Goal: Task Accomplishment & Management: Complete application form

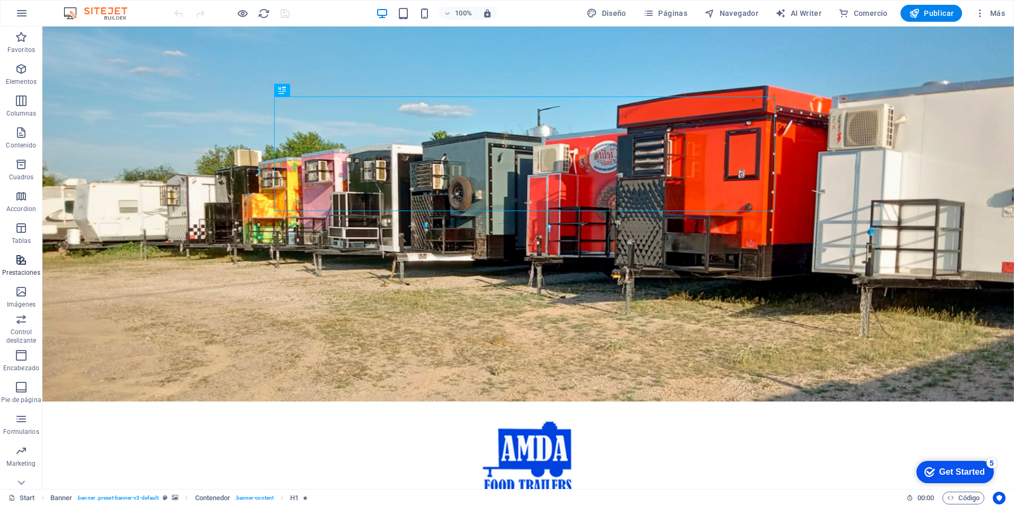
scroll to position [47, 0]
click at [21, 471] on icon "button" at bounding box center [21, 468] width 13 height 13
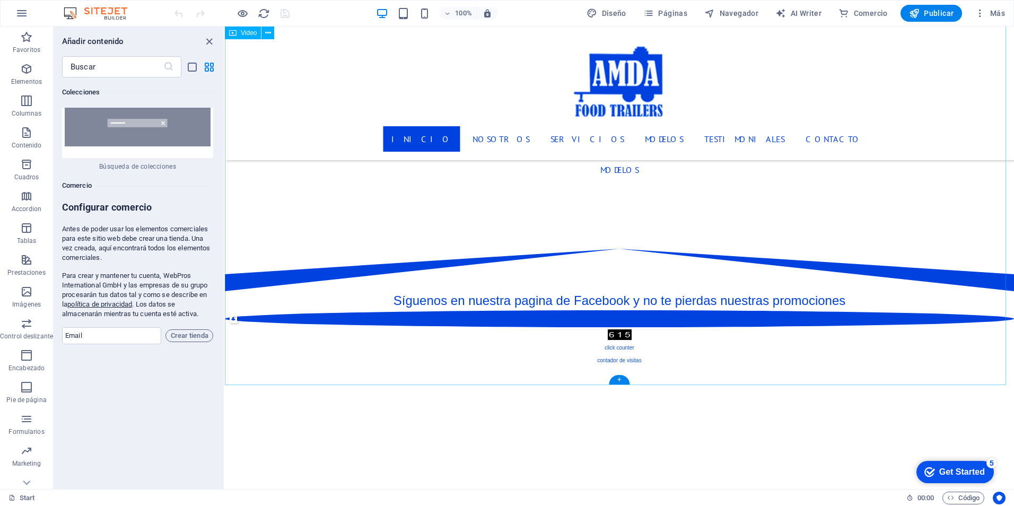
scroll to position [796, 0]
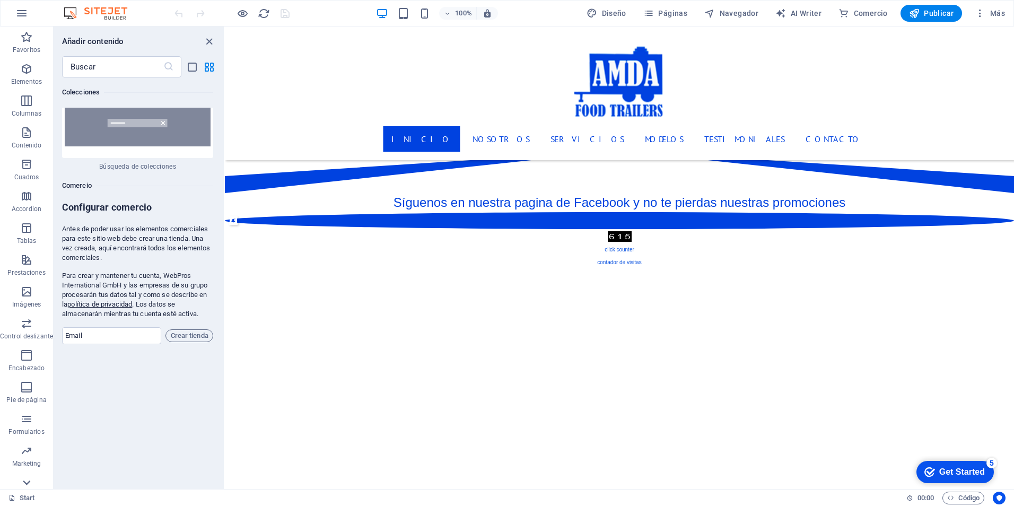
click at [26, 482] on icon at bounding box center [26, 482] width 15 height 15
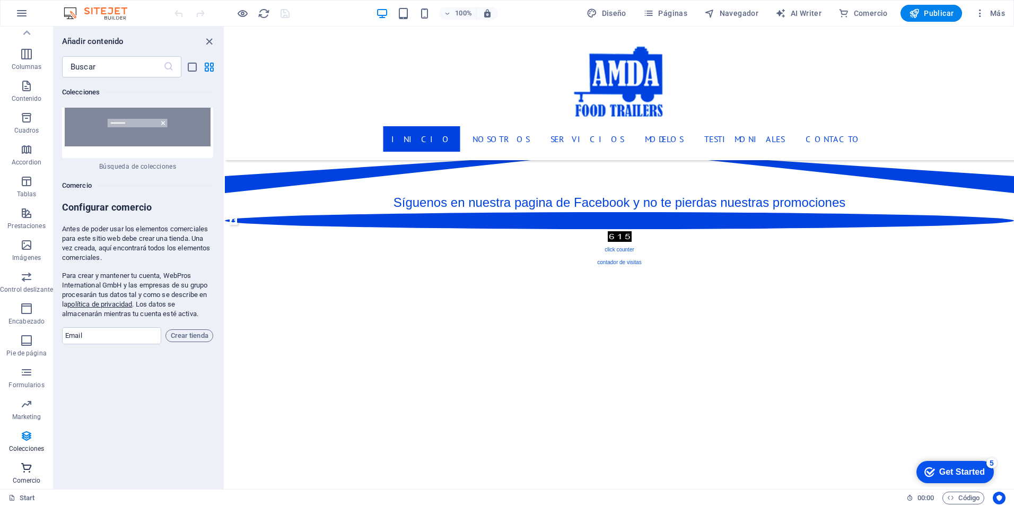
click at [27, 472] on icon "button" at bounding box center [26, 468] width 13 height 13
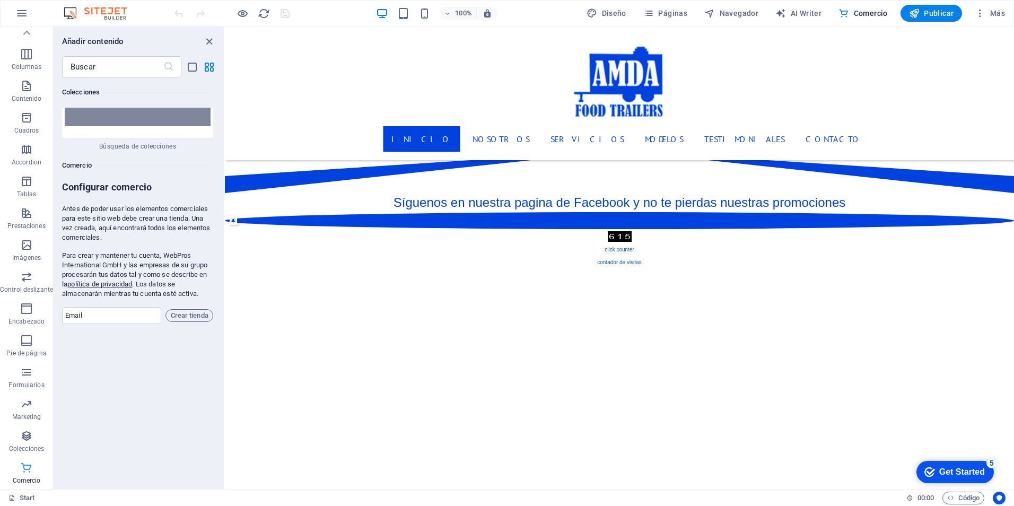
scroll to position [20691, 0]
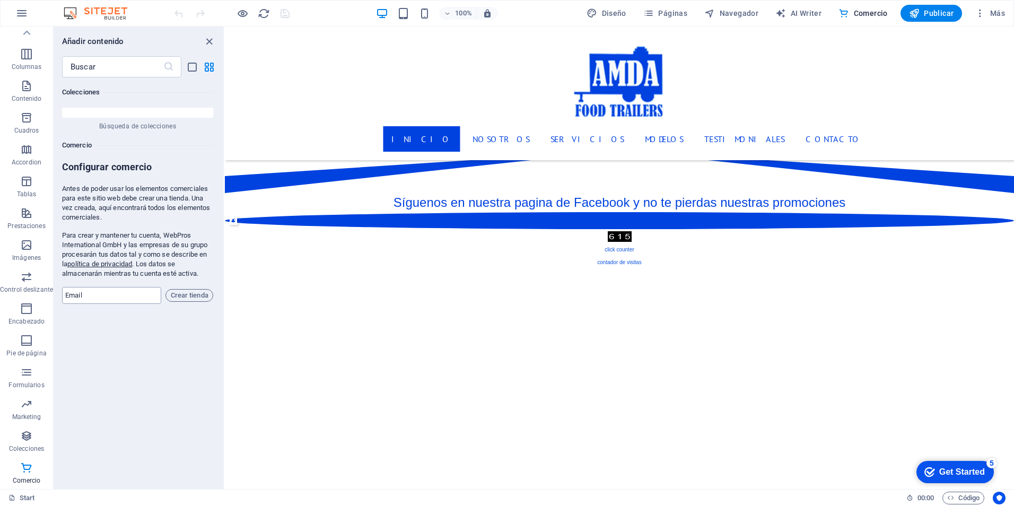
click at [103, 287] on input "email" at bounding box center [111, 295] width 99 height 17
type input "[EMAIL_ADDRESS][DOMAIN_NAME]"
click at [187, 289] on span "Crear tienda" at bounding box center [189, 295] width 38 height 13
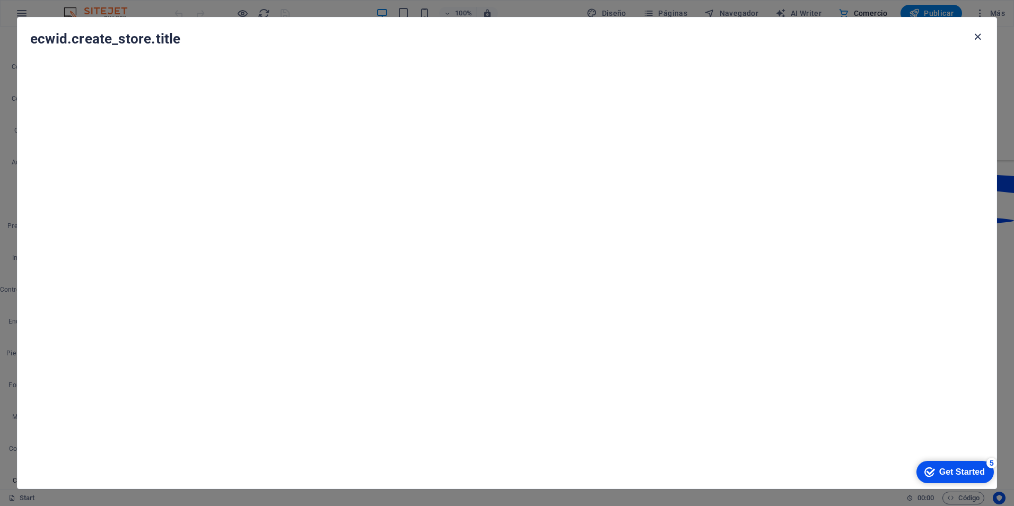
click at [977, 37] on icon "button" at bounding box center [978, 37] width 12 height 12
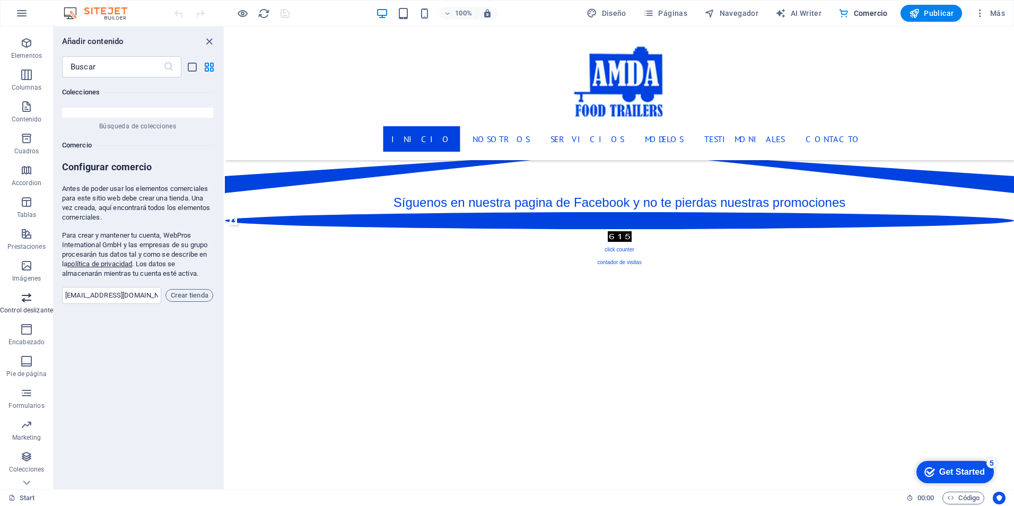
scroll to position [47, 0]
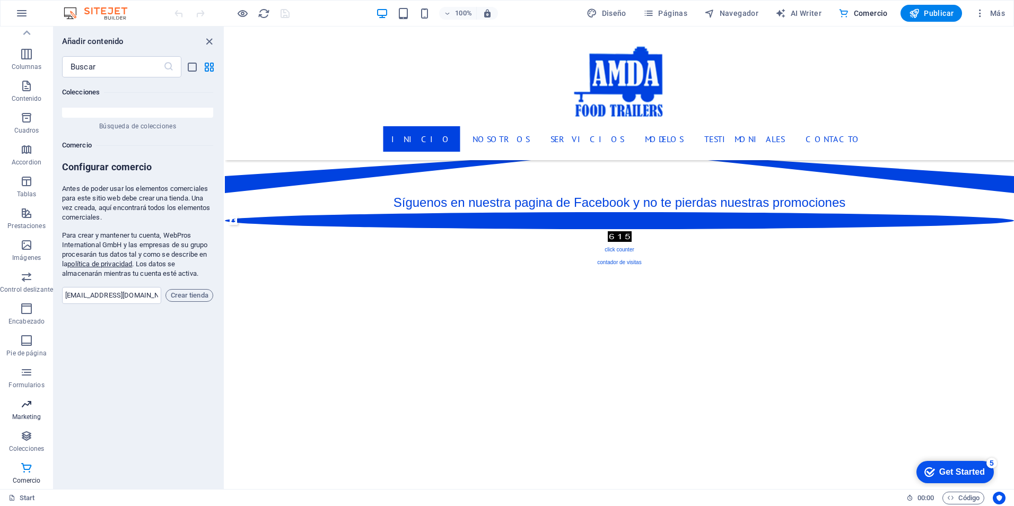
click at [28, 404] on icon "button" at bounding box center [26, 404] width 13 height 13
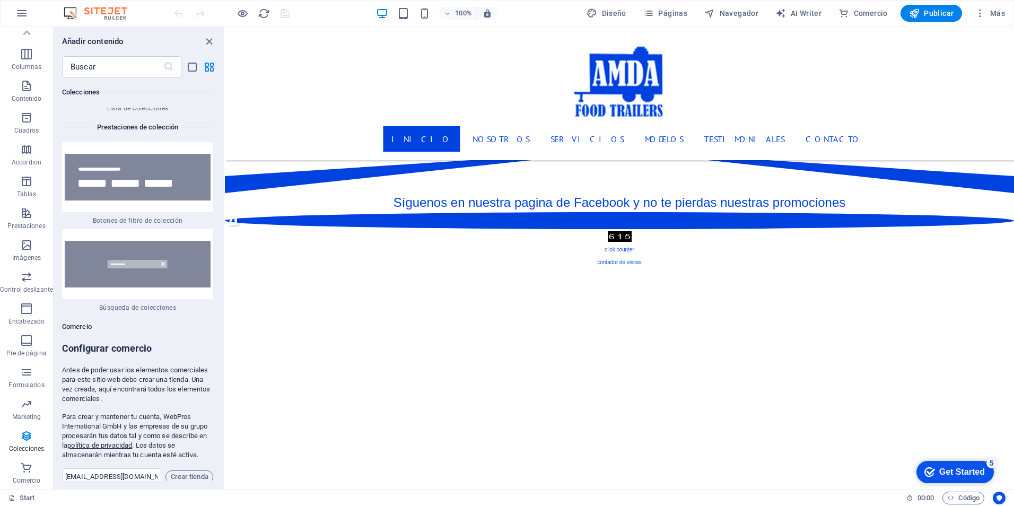
scroll to position [20657, 0]
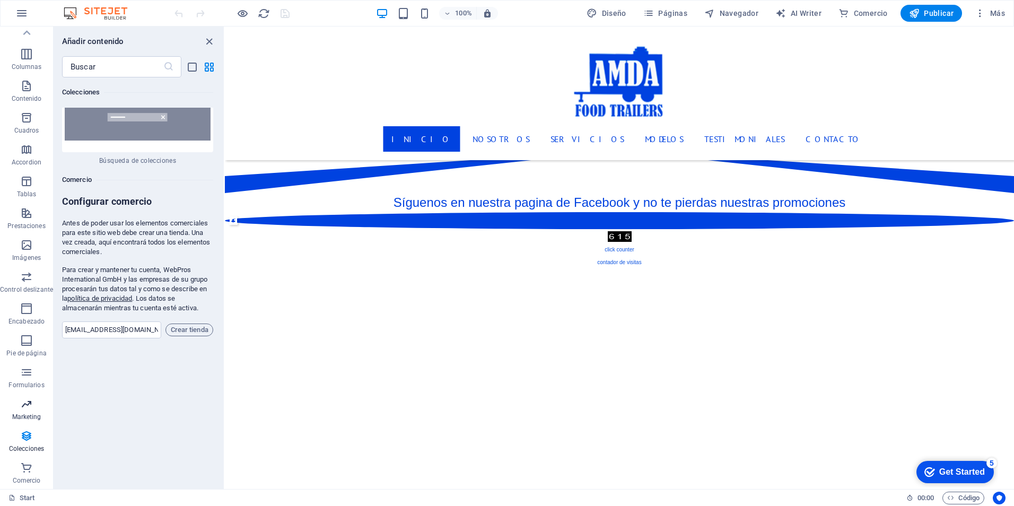
click at [21, 414] on p "Marketing" at bounding box center [26, 417] width 29 height 8
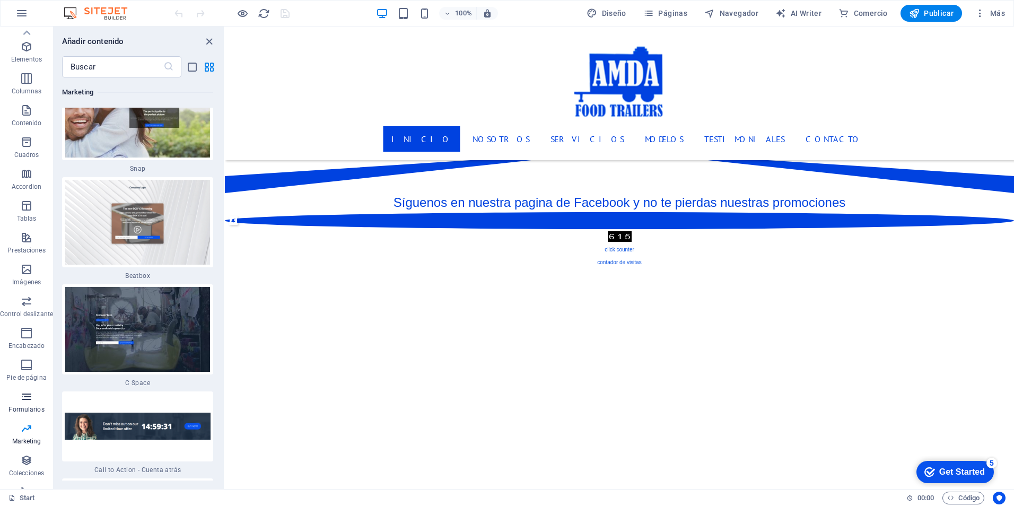
scroll to position [0, 0]
click at [22, 266] on span "Prestaciones" at bounding box center [26, 266] width 53 height 25
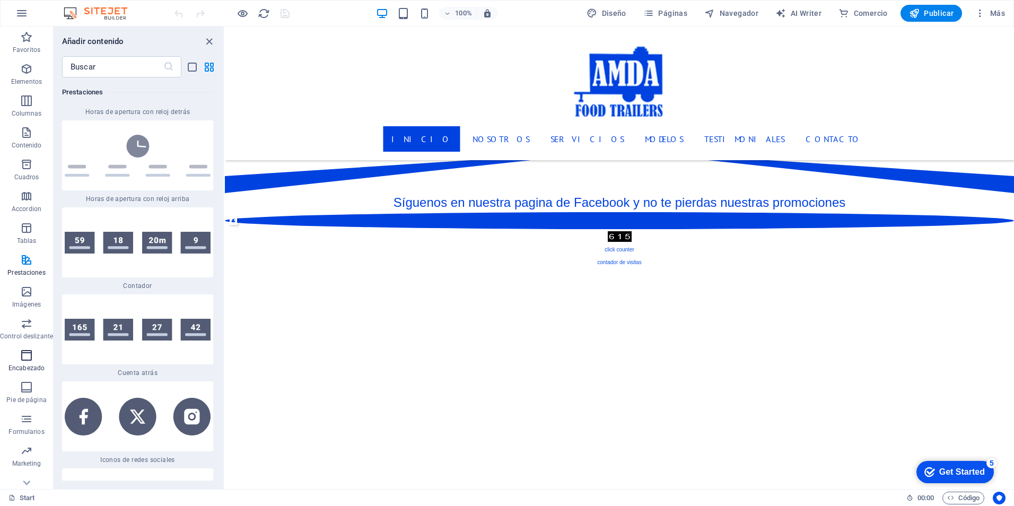
scroll to position [47, 0]
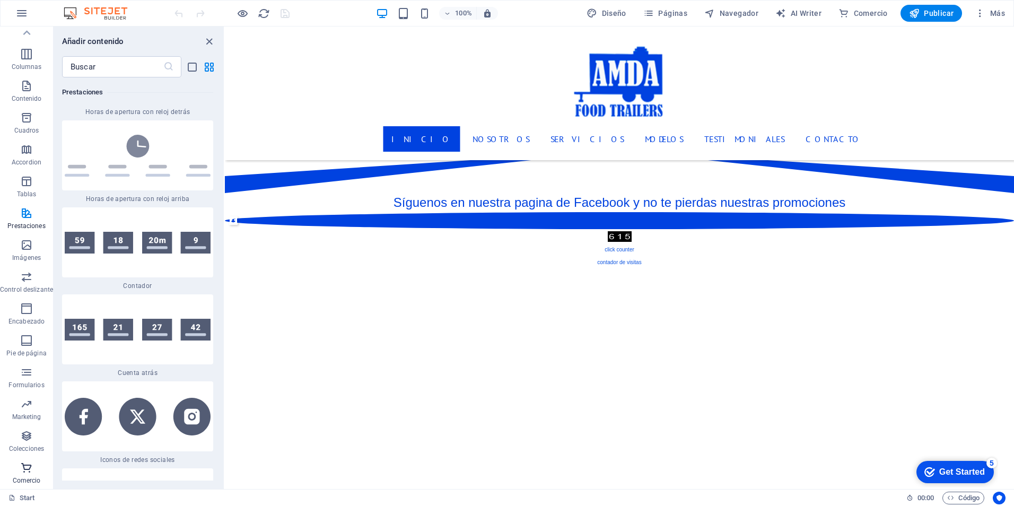
click at [25, 467] on icon "button" at bounding box center [26, 468] width 13 height 13
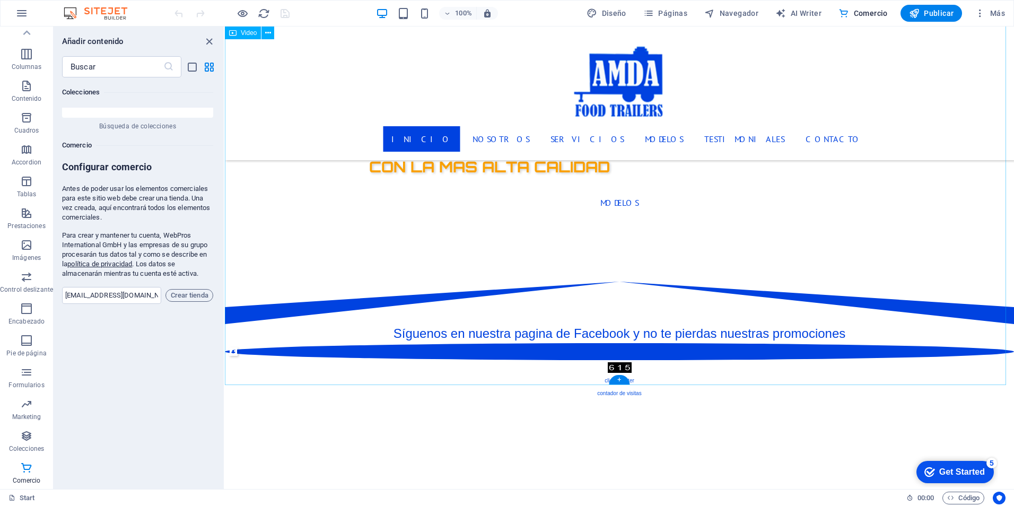
scroll to position [637, 0]
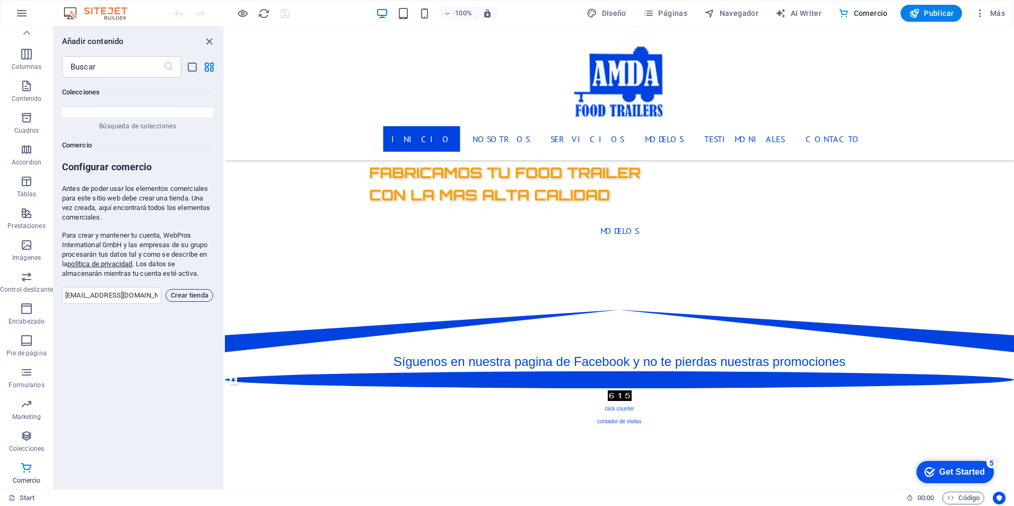
click at [189, 289] on span "Crear tienda" at bounding box center [189, 295] width 38 height 13
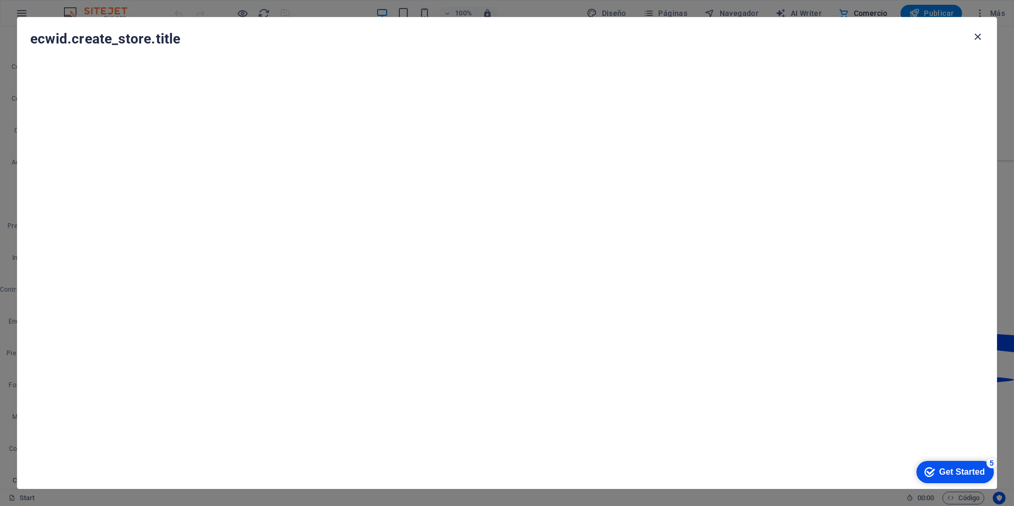
click at [979, 40] on icon "button" at bounding box center [978, 37] width 12 height 12
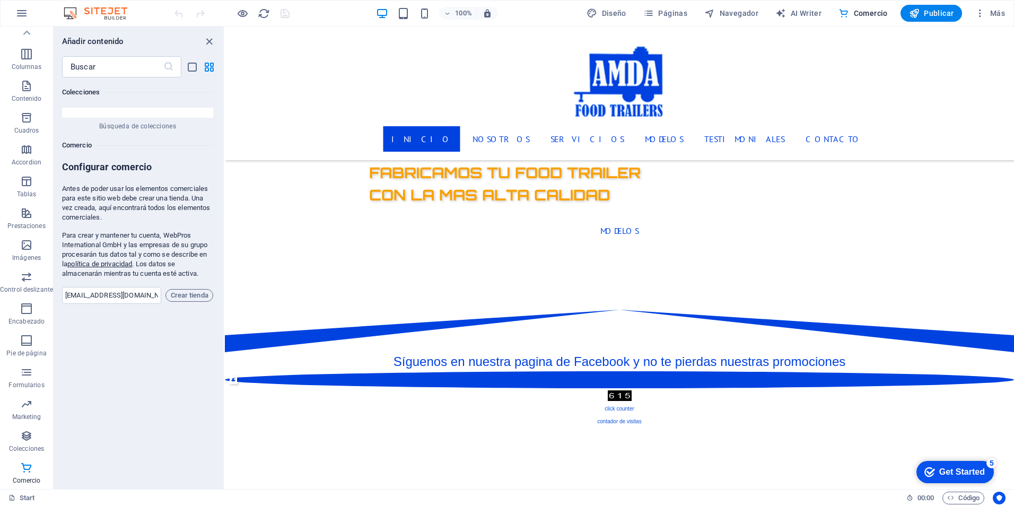
scroll to position [20479, 0]
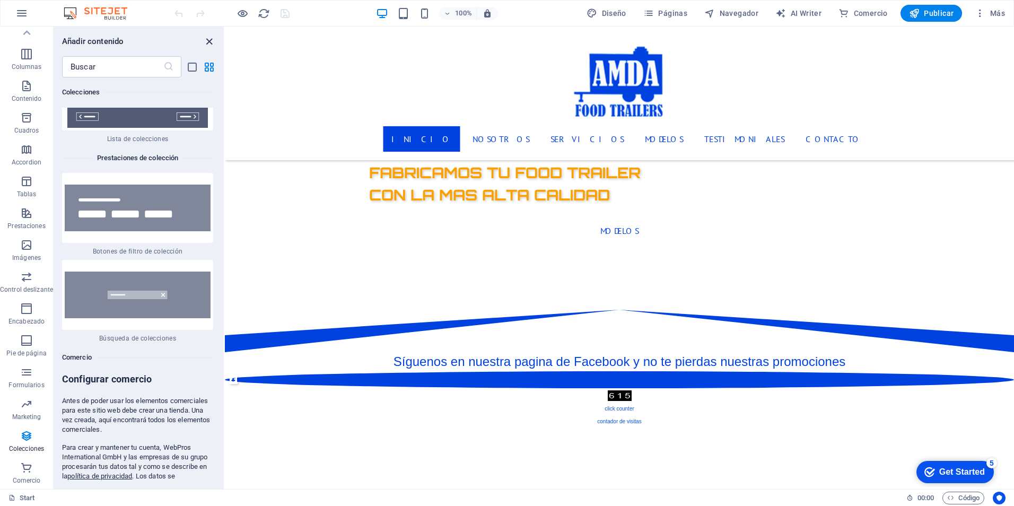
click at [210, 41] on icon "close panel" at bounding box center [209, 42] width 12 height 12
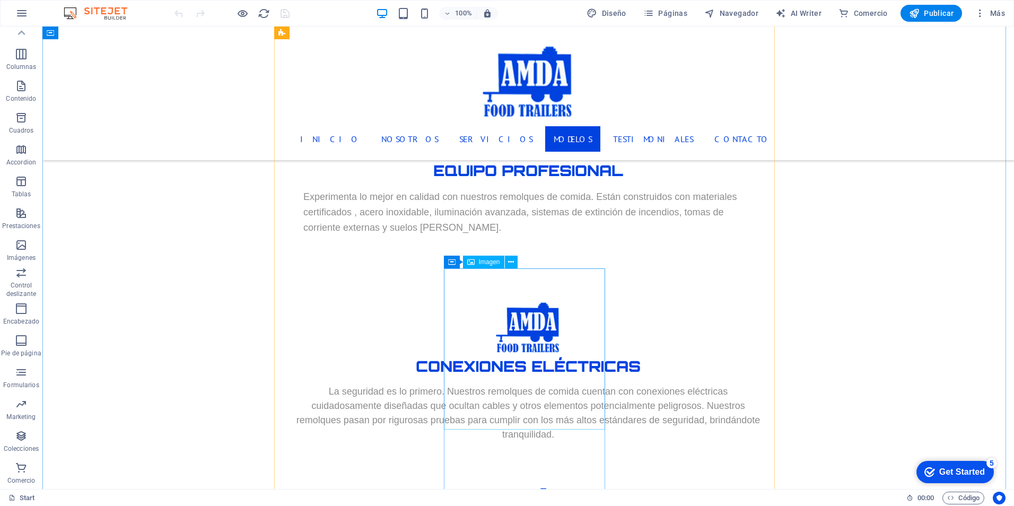
scroll to position [2812, 0]
